Goal: Information Seeking & Learning: Learn about a topic

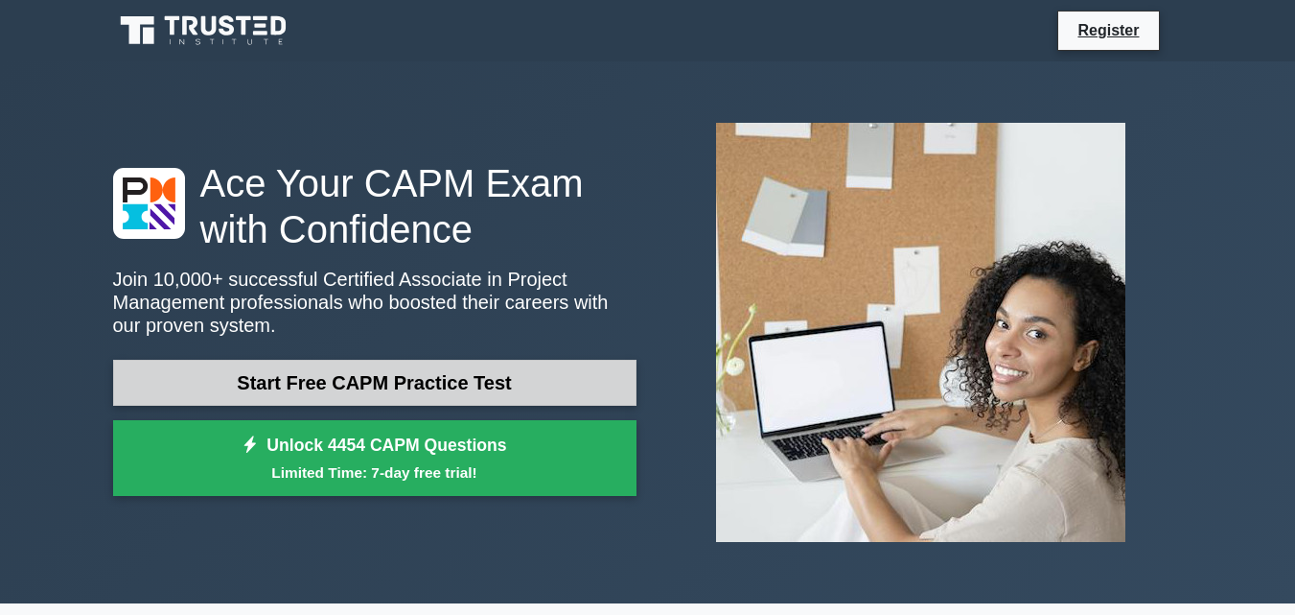
click at [451, 384] on link "Start Free CAPM Practice Test" at bounding box center [375, 383] width 524 height 46
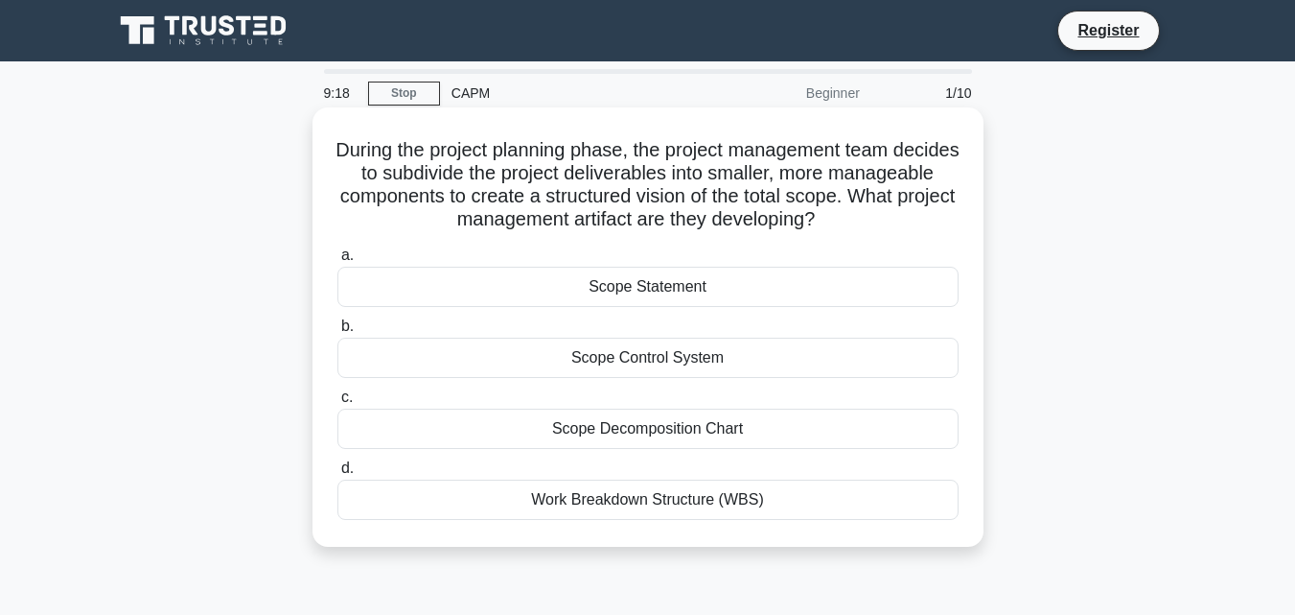
click at [601, 369] on div "Scope Control System" at bounding box center [647, 357] width 621 height 40
click at [337, 333] on input "b. Scope Control System" at bounding box center [337, 326] width 0 height 12
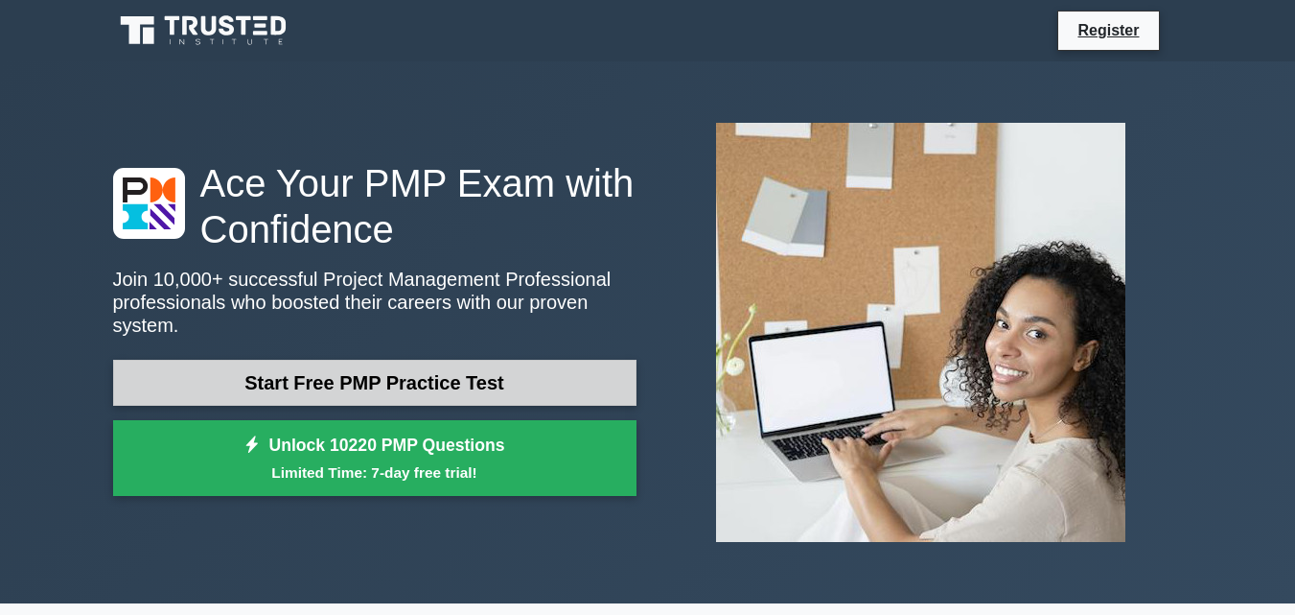
click at [374, 372] on link "Start Free PMP Practice Test" at bounding box center [375, 383] width 524 height 46
